Goal: Information Seeking & Learning: Learn about a topic

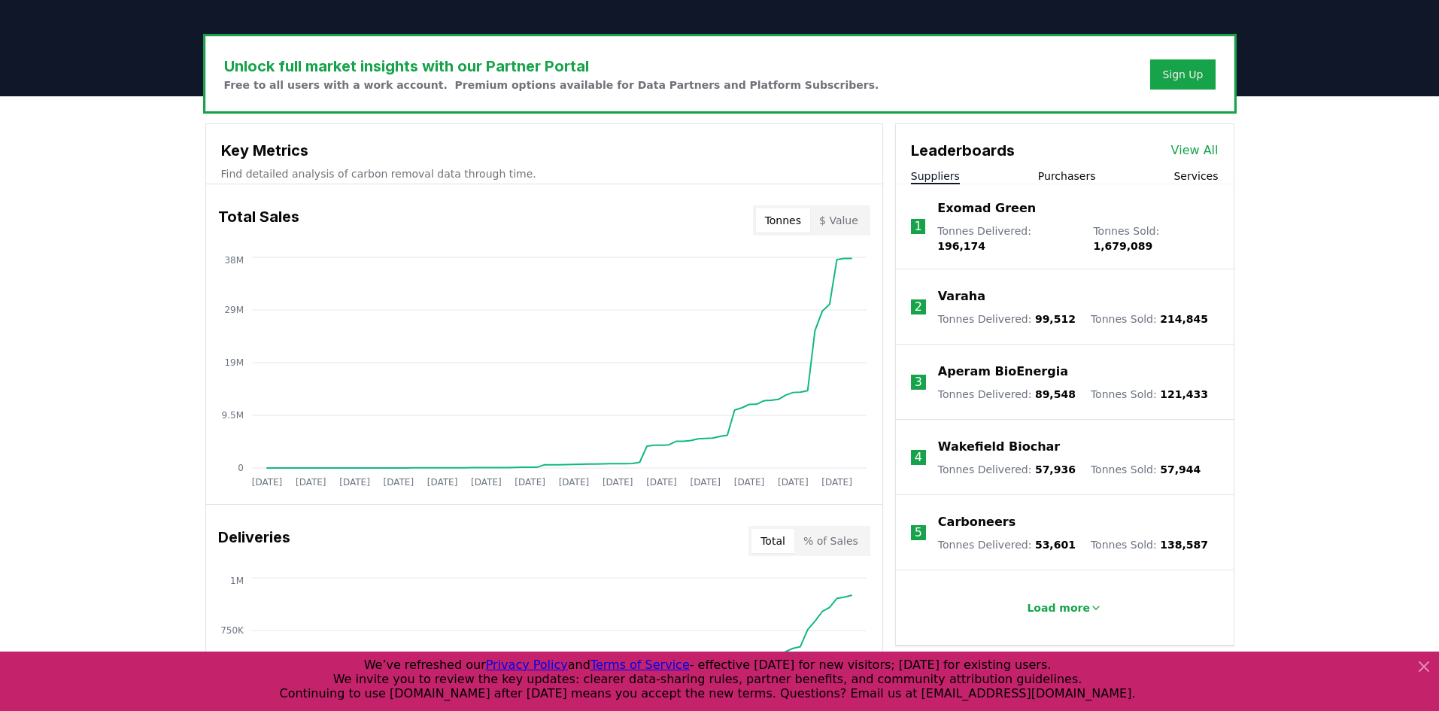
scroll to position [451, 0]
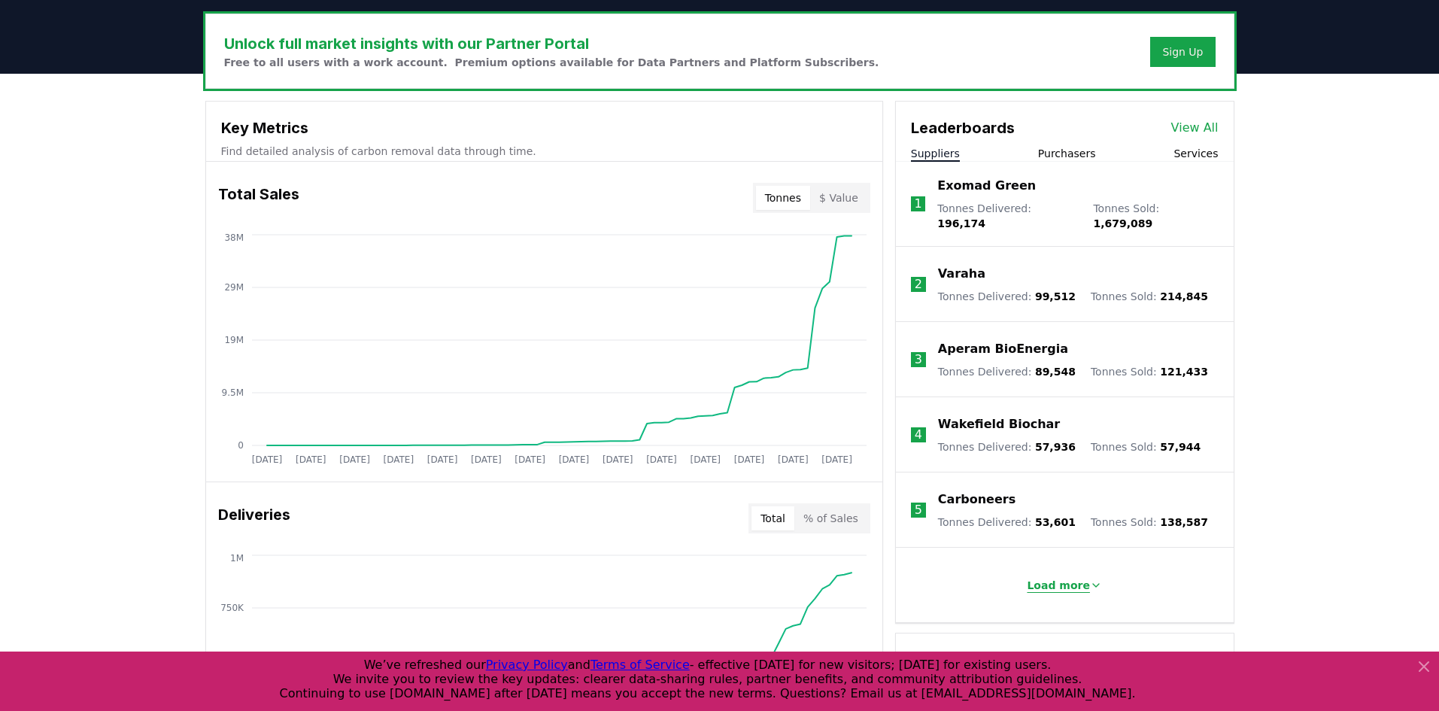
click at [1049, 579] on p "Load more" at bounding box center [1057, 585] width 63 height 15
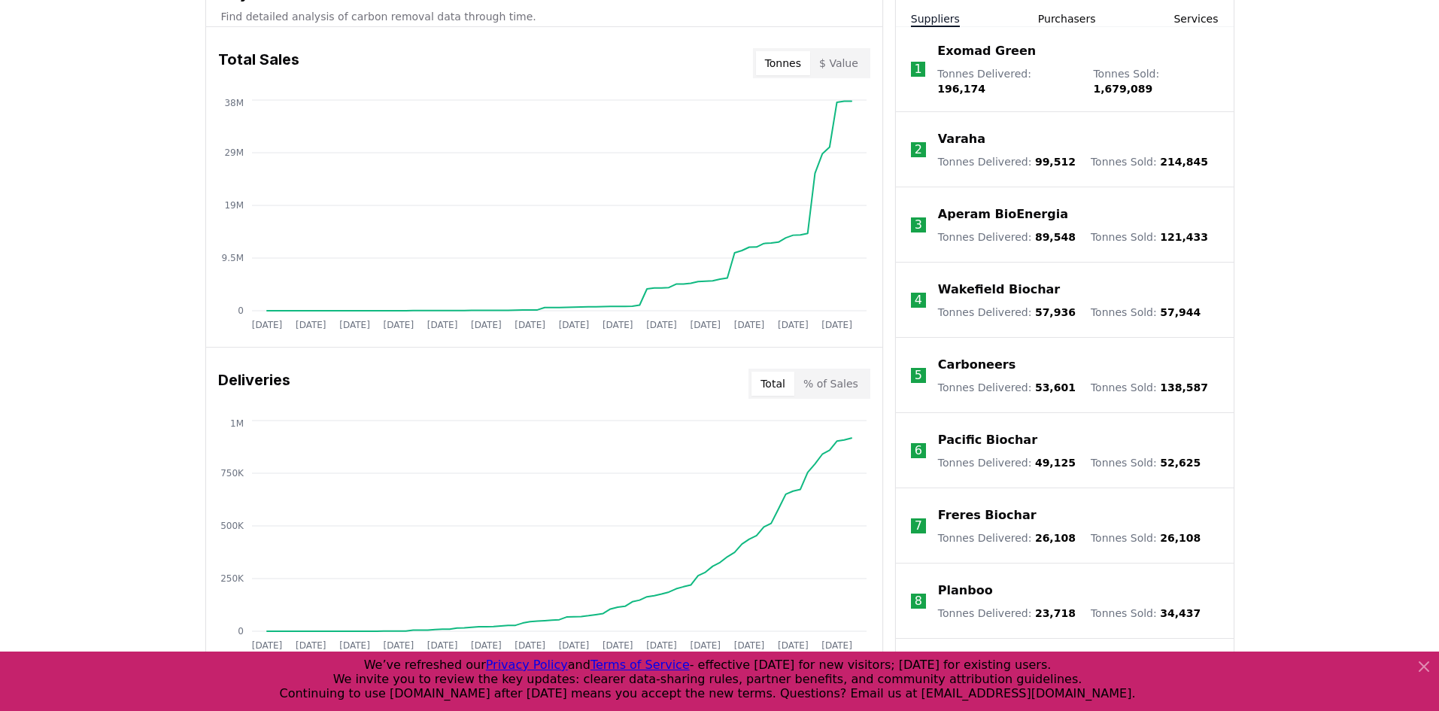
scroll to position [602, 0]
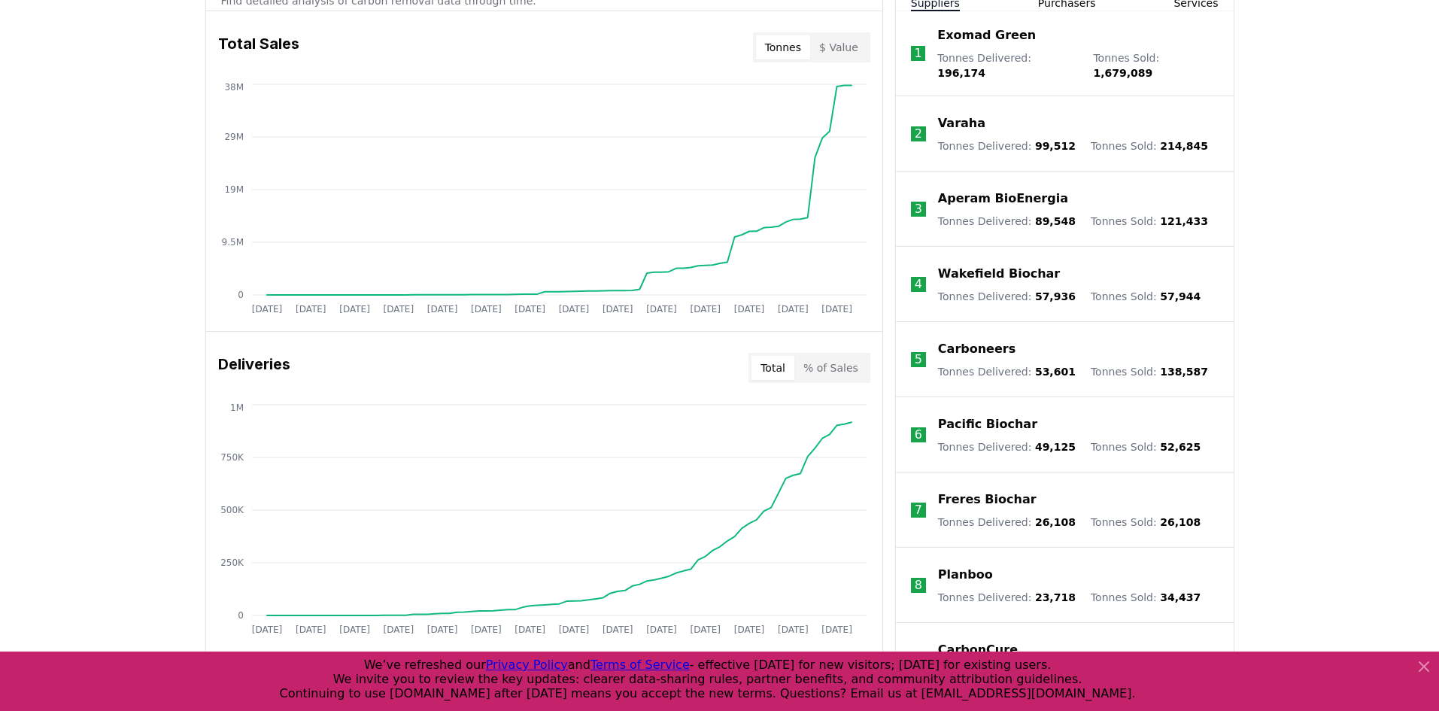
click at [966, 114] on p "Varaha" at bounding box center [961, 123] width 47 height 18
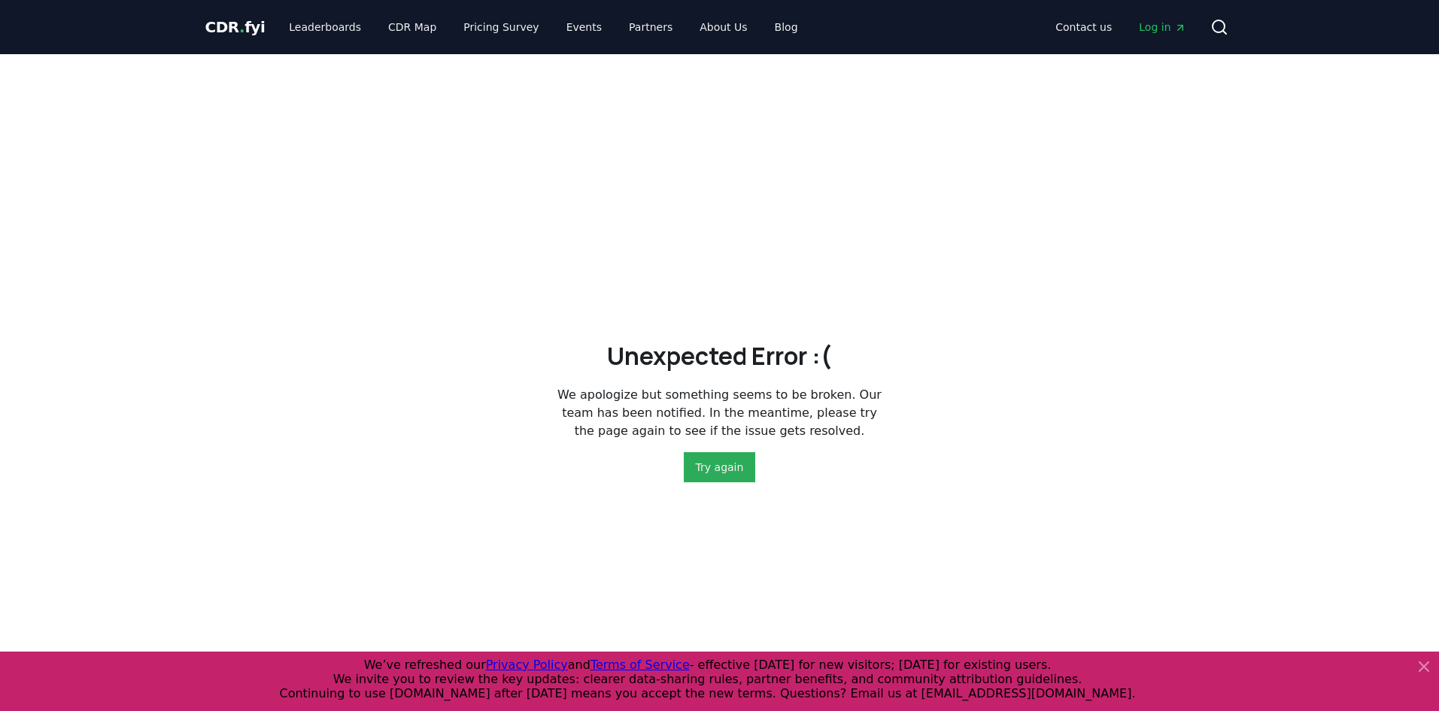
click at [717, 471] on button "Try again" at bounding box center [720, 467] width 72 height 30
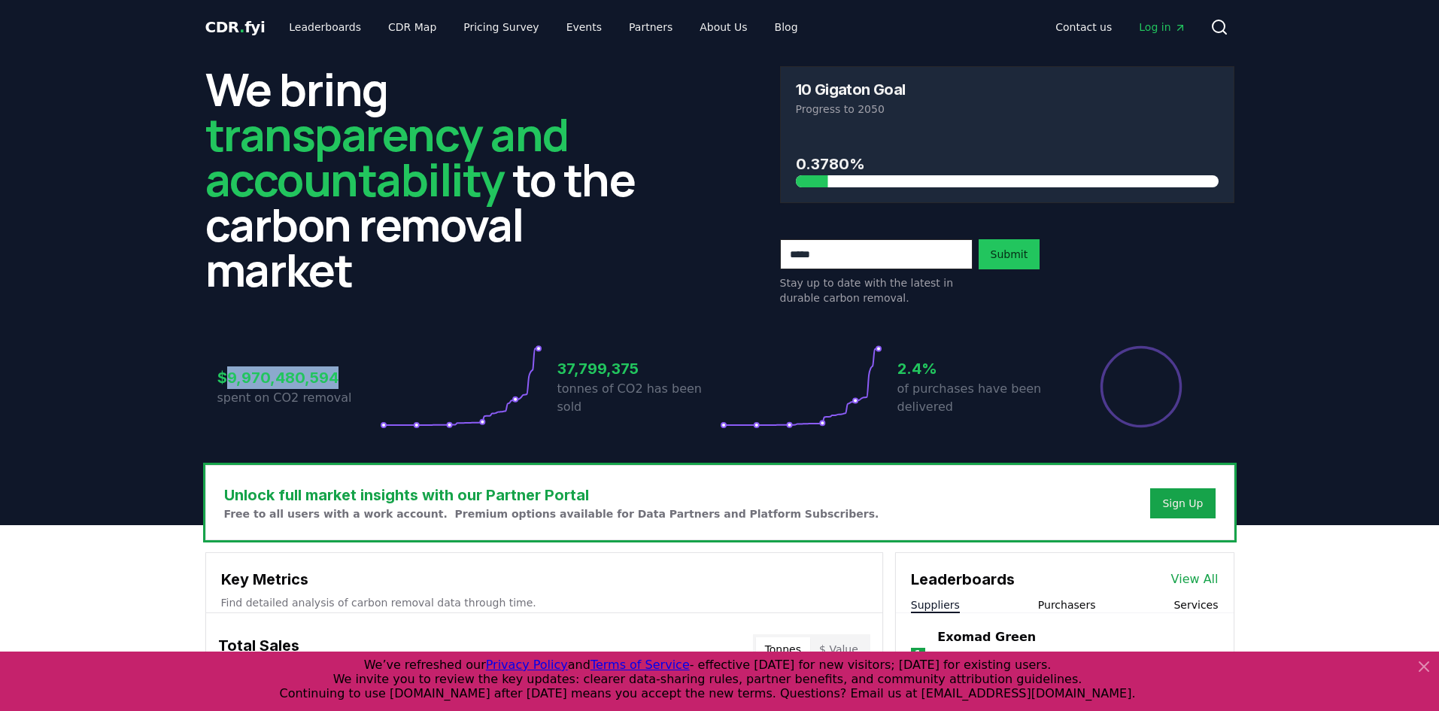
drag, startPoint x: 229, startPoint y: 378, endPoint x: 340, endPoint y: 387, distance: 110.9
click at [340, 387] on h3 "$9,970,480,594" at bounding box center [298, 377] width 162 height 23
copy h3 "9,970,480,594"
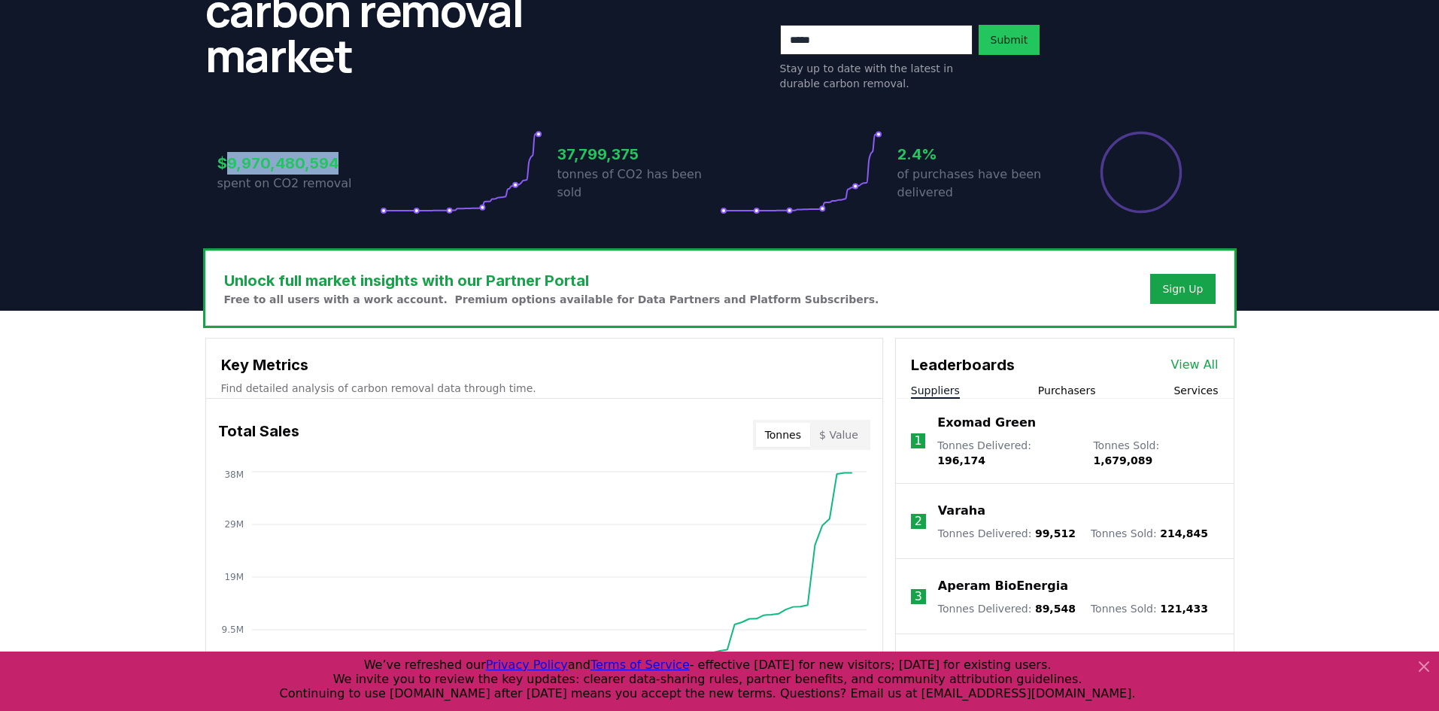
scroll to position [301, 0]
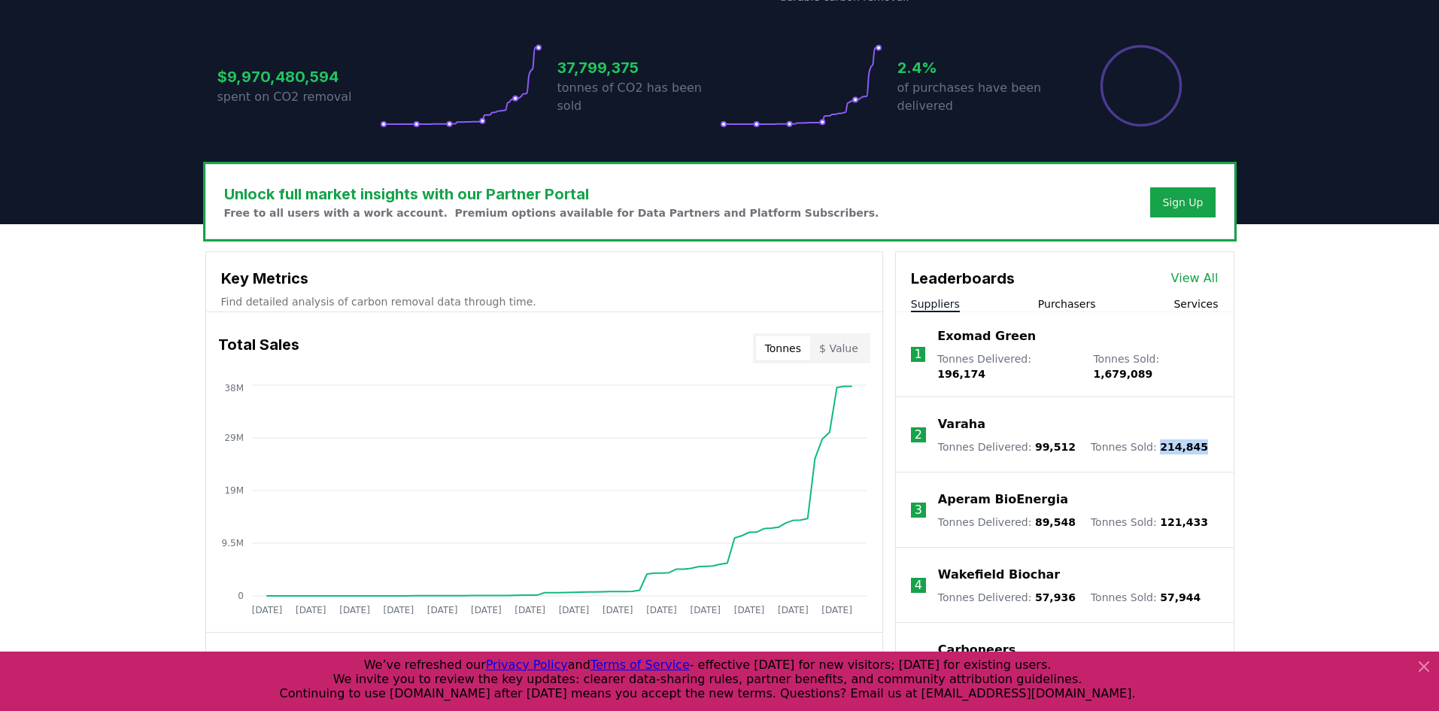
drag, startPoint x: 1138, startPoint y: 431, endPoint x: 1180, endPoint y: 439, distance: 42.9
click at [1180, 439] on li "2 Varaha Tonnes Delivered : 99,512 Tonnes Sold : 214,845" at bounding box center [1065, 434] width 338 height 75
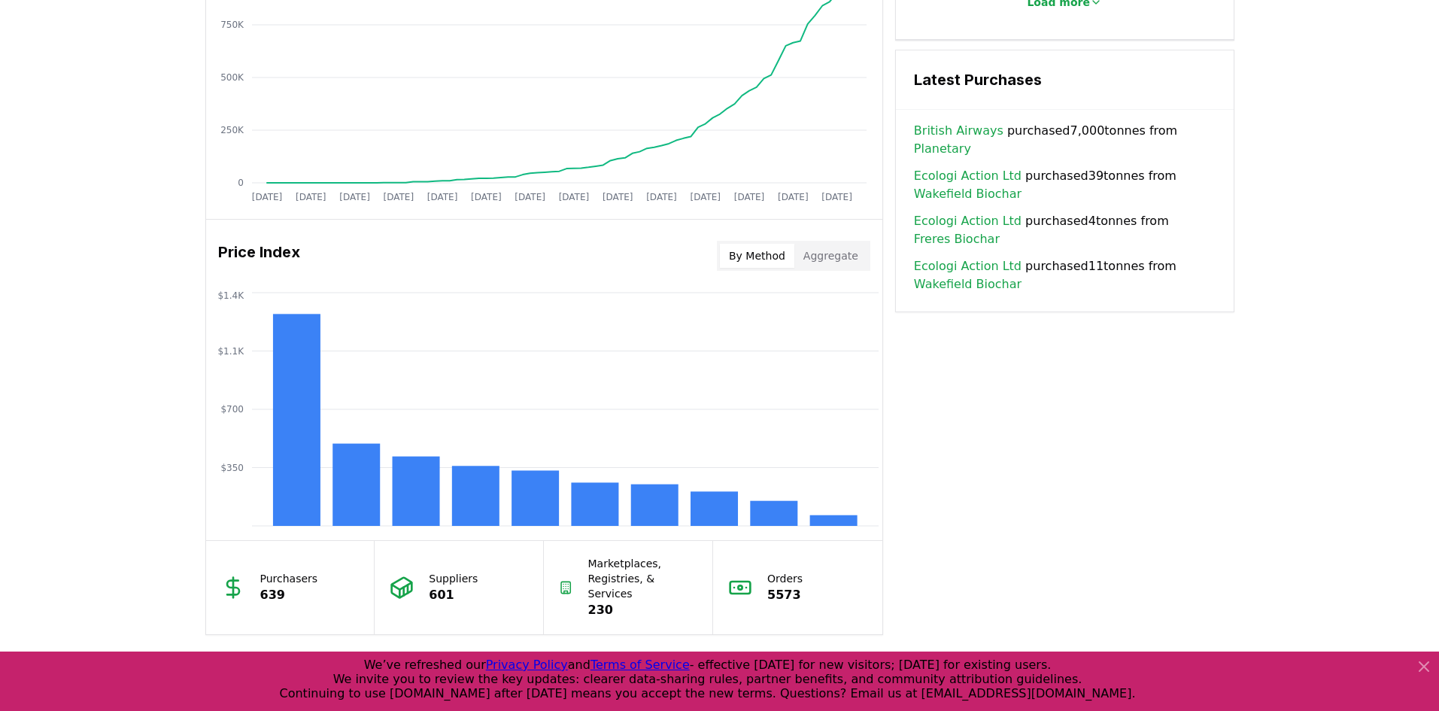
scroll to position [1053, 0]
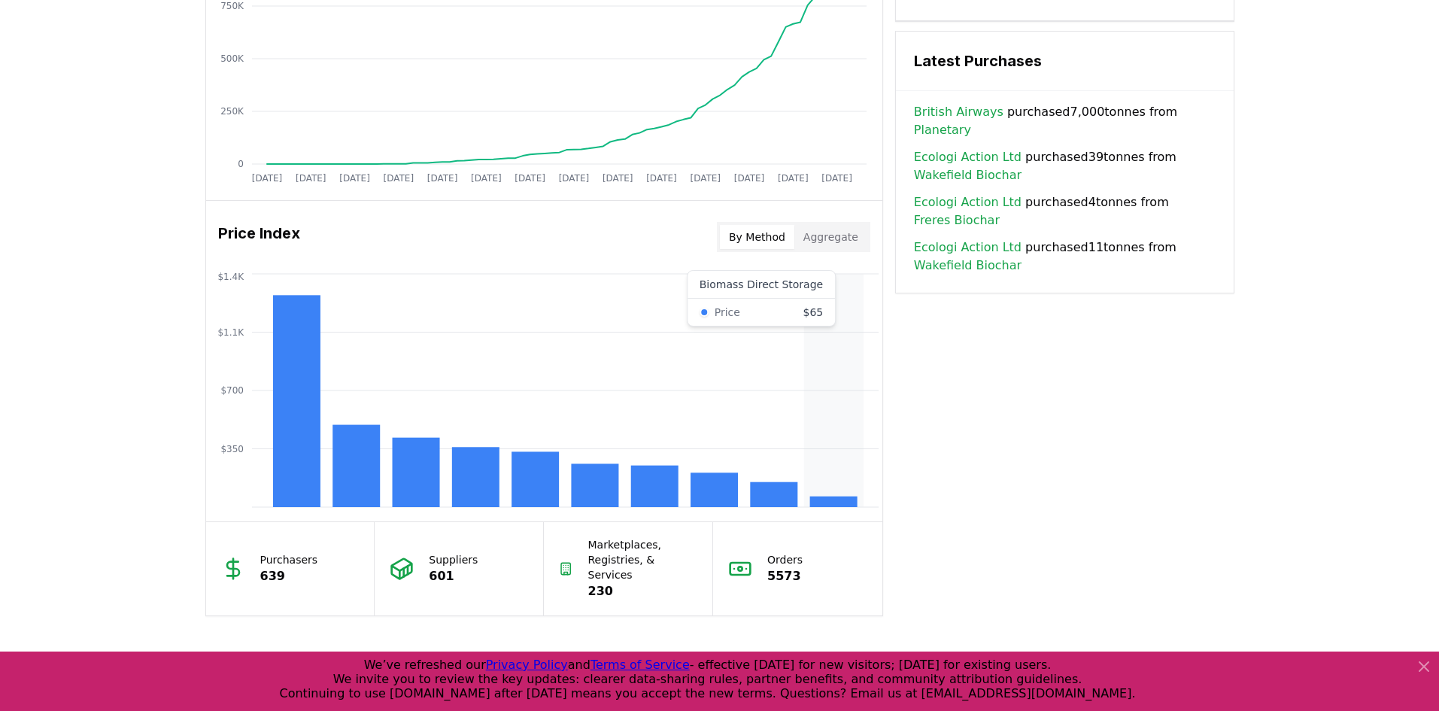
click at [823, 500] on rect at bounding box center [832, 501] width 47 height 11
click at [763, 489] on rect at bounding box center [773, 494] width 47 height 25
click at [305, 405] on rect at bounding box center [295, 401] width 47 height 212
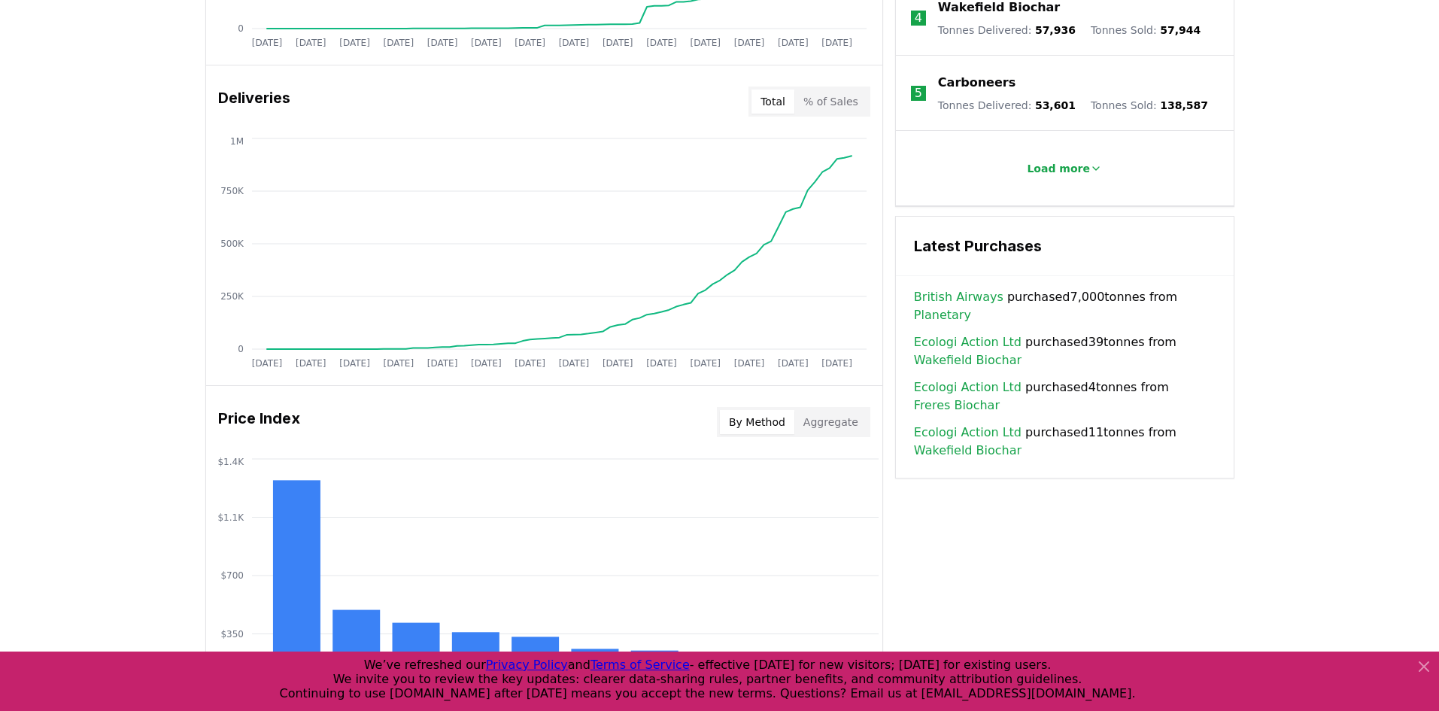
scroll to position [793, 0]
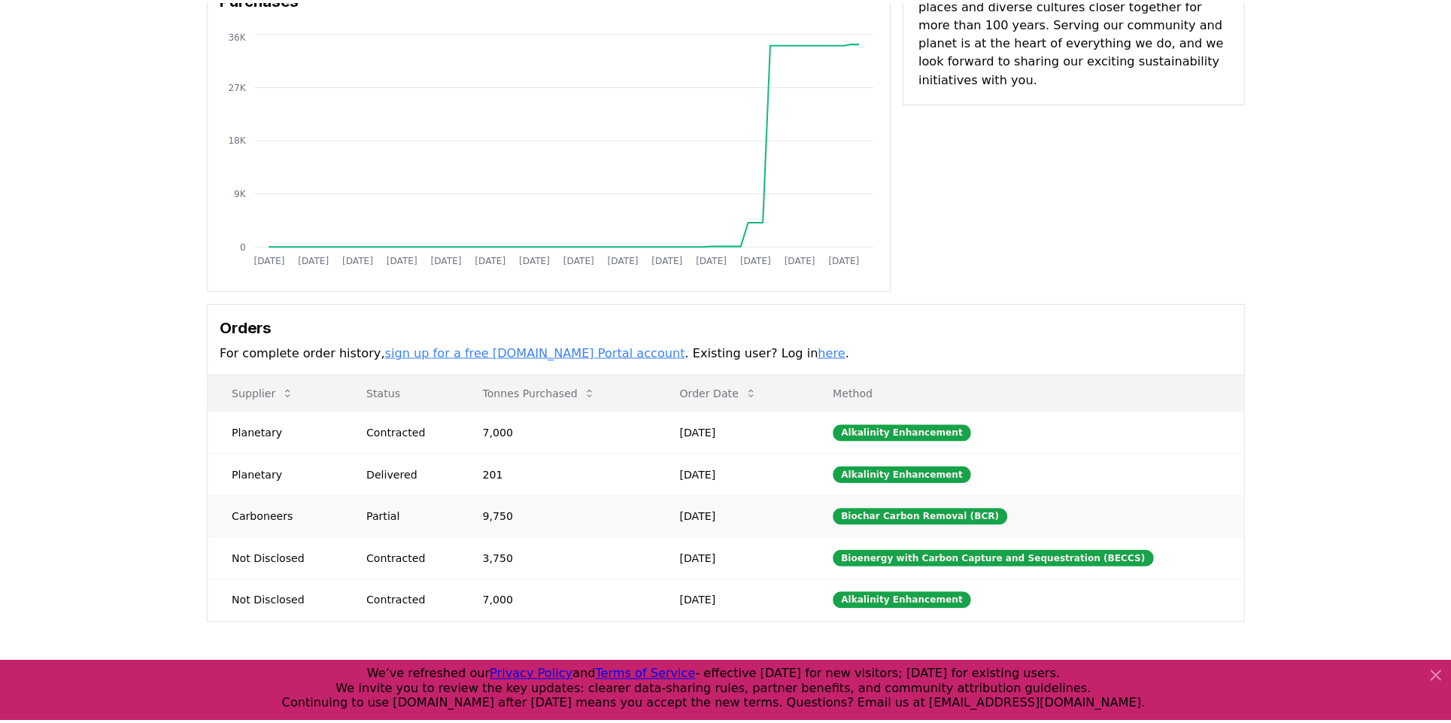
scroll to position [73, 0]
